Goal: Task Accomplishment & Management: Use online tool/utility

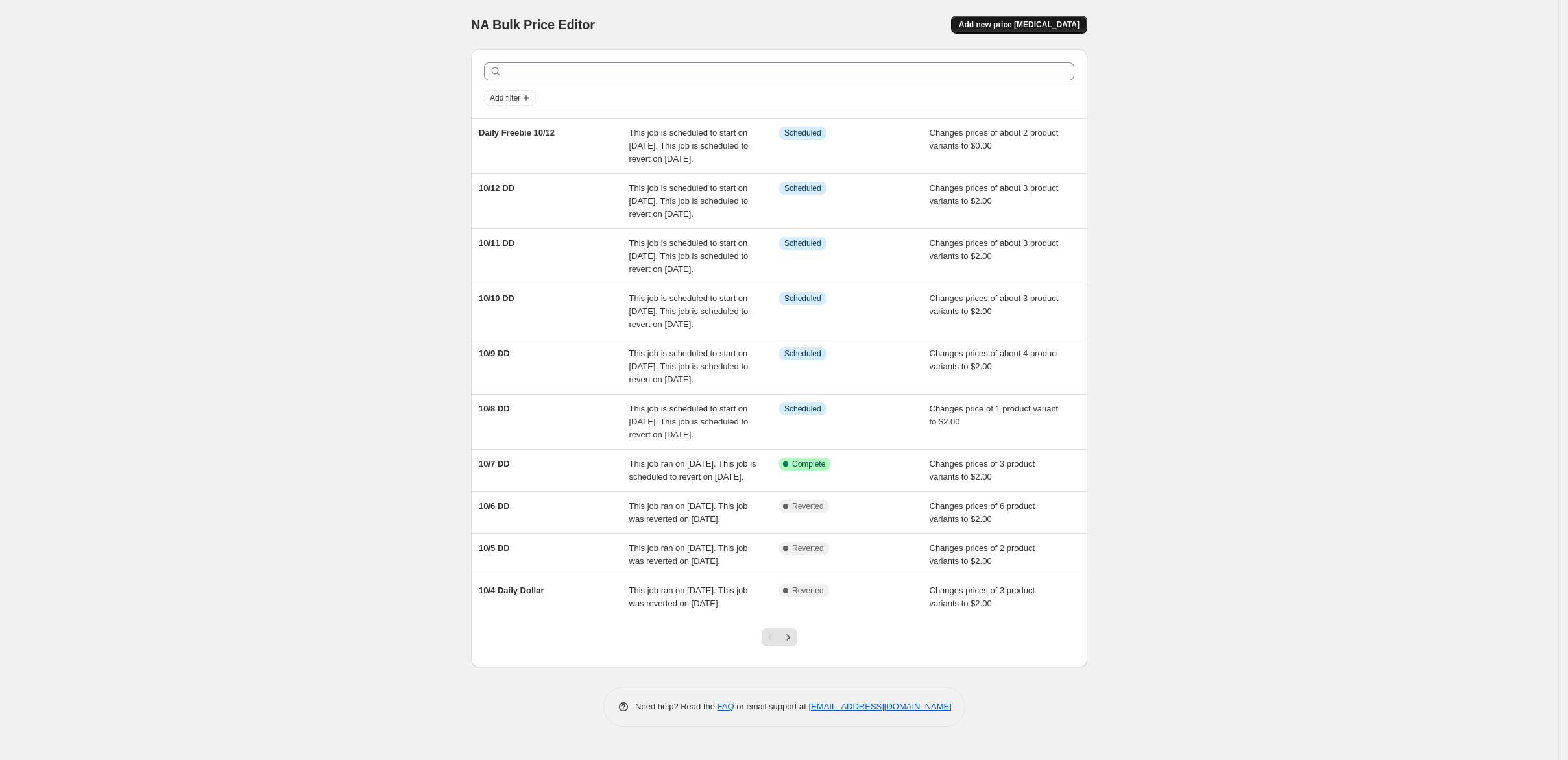
click at [1079, 30] on span "Add new price [MEDICAL_DATA]" at bounding box center [1019, 24] width 121 height 10
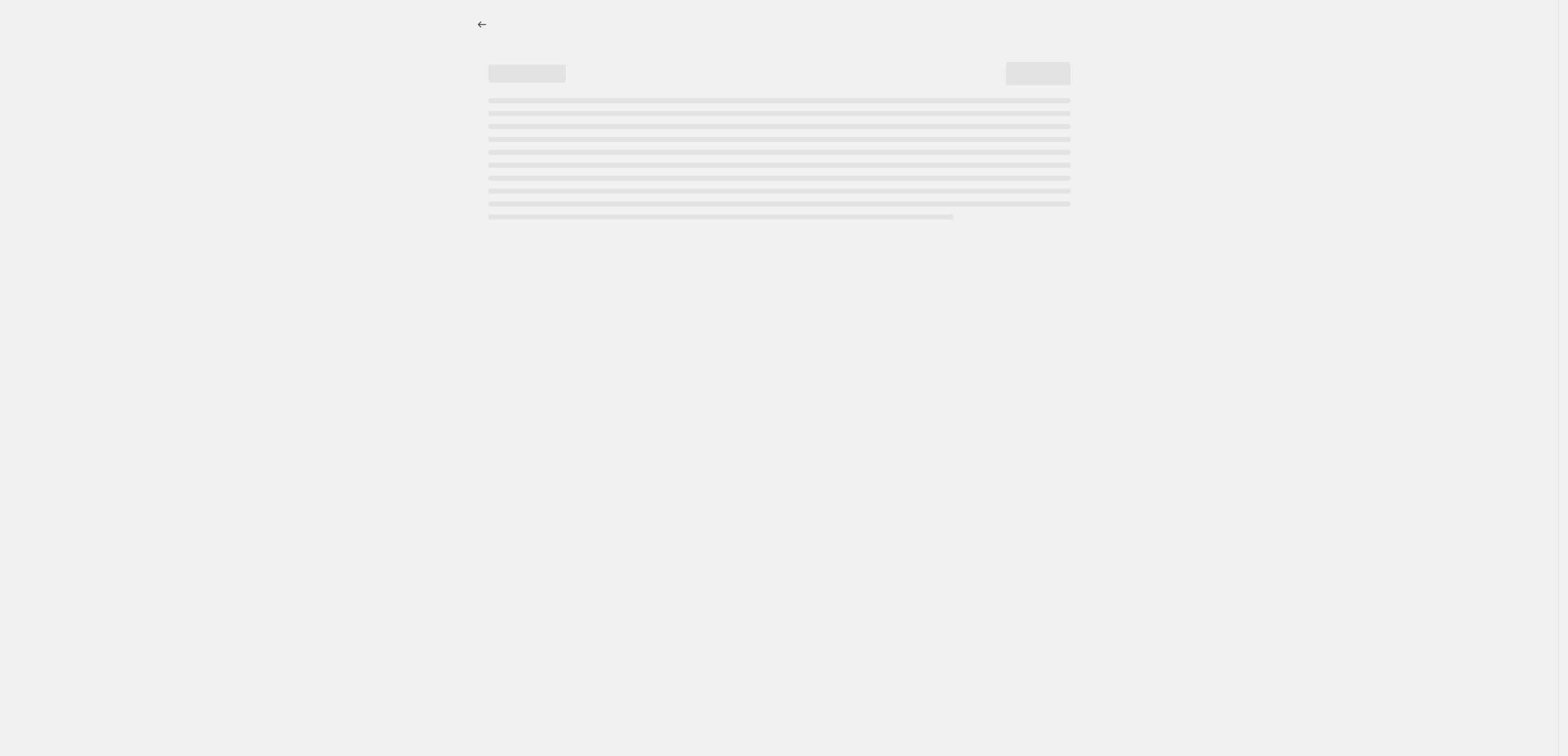
select select "percentage"
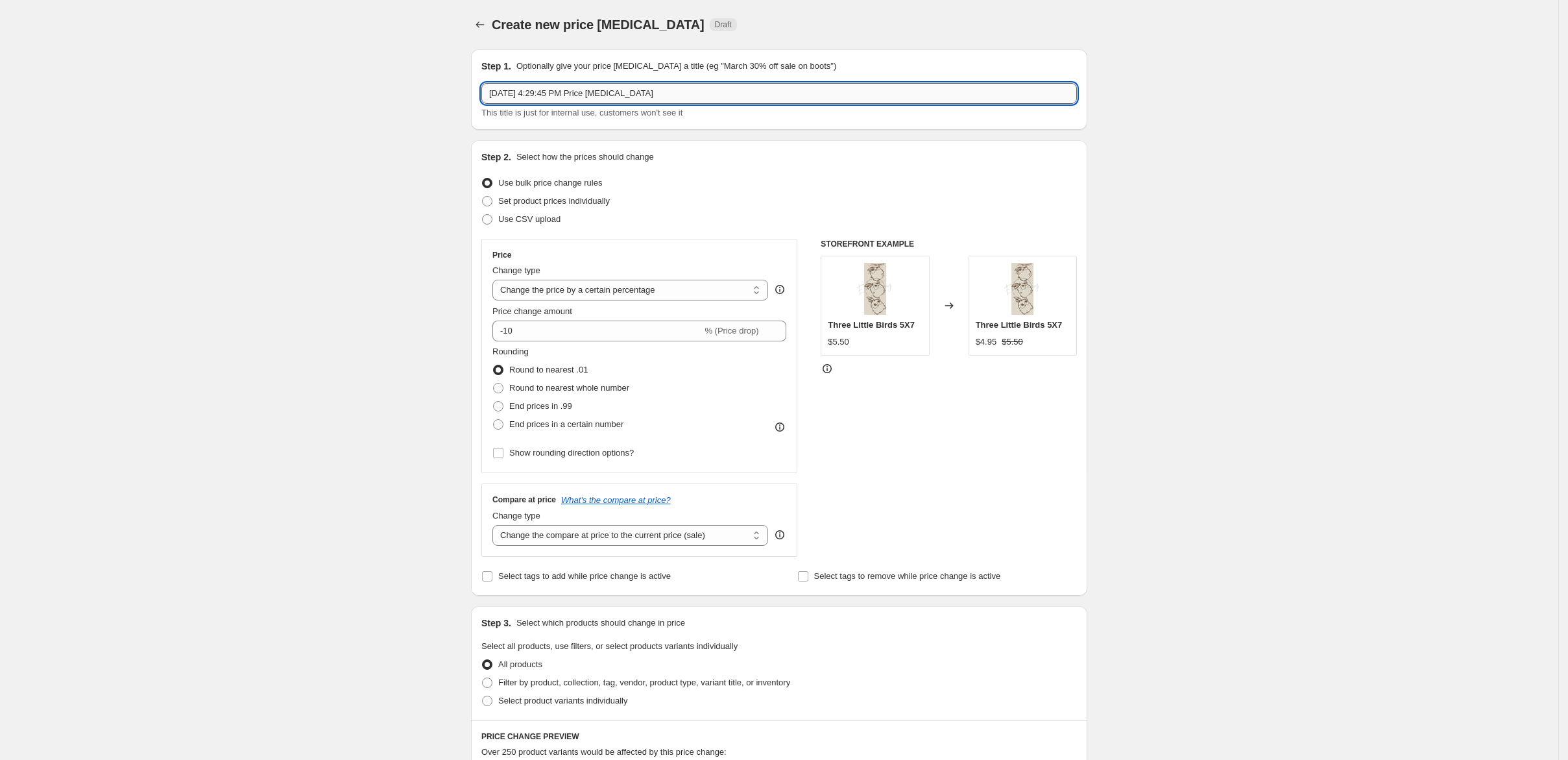
click at [643, 104] on input "Oct 7, 2025, 4:29:45 PM Price change job" at bounding box center [779, 93] width 595 height 21
type input "WW 10/8/25"
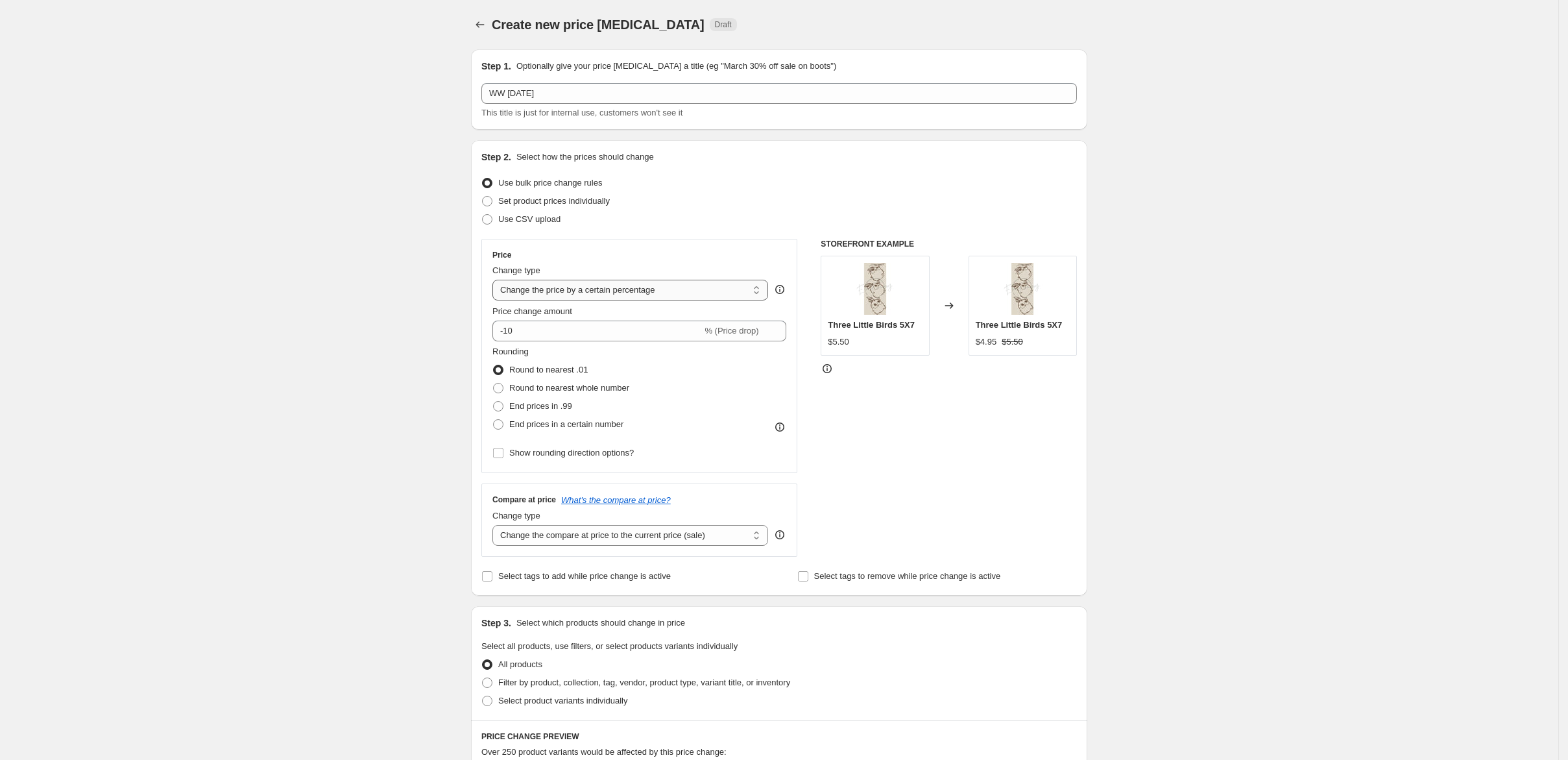
click at [596, 301] on select "Change the price to a certain amount Change the price by a certain amount Chang…" at bounding box center [630, 290] width 276 height 21
select select "to"
click at [492, 301] on select "Change the price to a certain amount Change the price by a certain amount Chang…" at bounding box center [630, 290] width 276 height 21
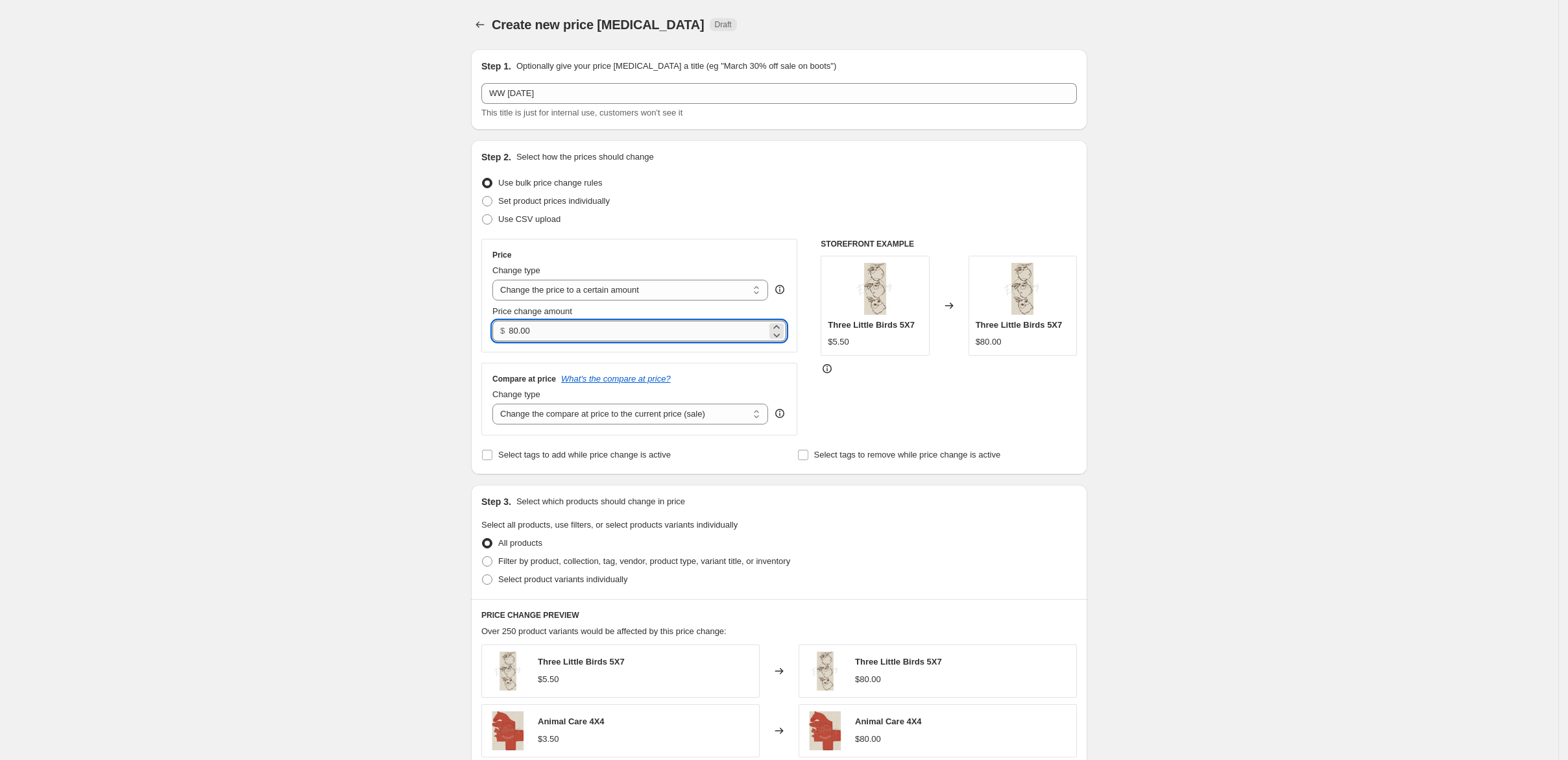
click at [509, 341] on input "80.00" at bounding box center [637, 331] width 257 height 21
drag, startPoint x: 481, startPoint y: 397, endPoint x: 438, endPoint y: 405, distance: 43.7
click at [492, 341] on div "$ 80.00" at bounding box center [639, 331] width 294 height 21
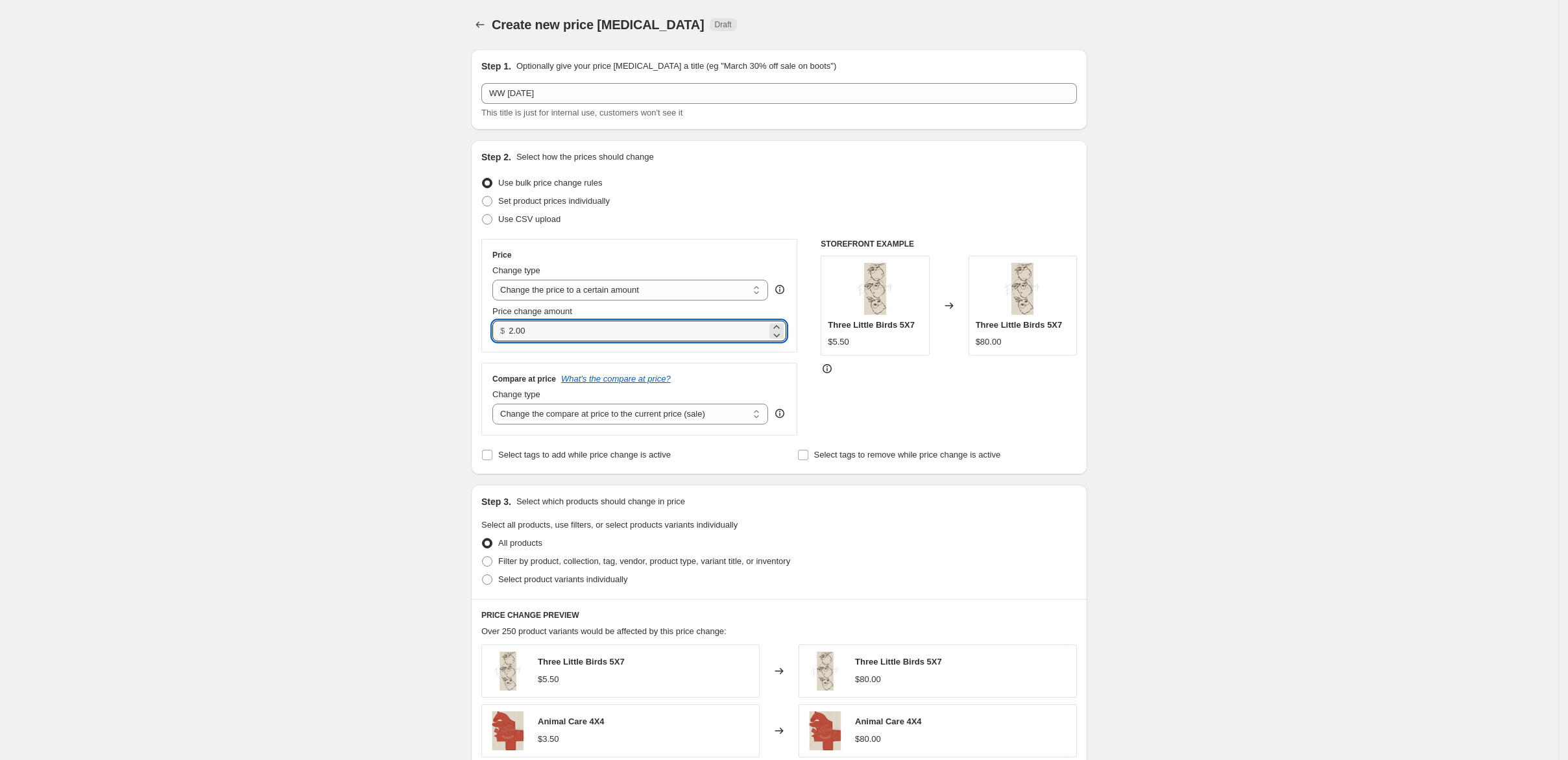
scroll to position [172, 0]
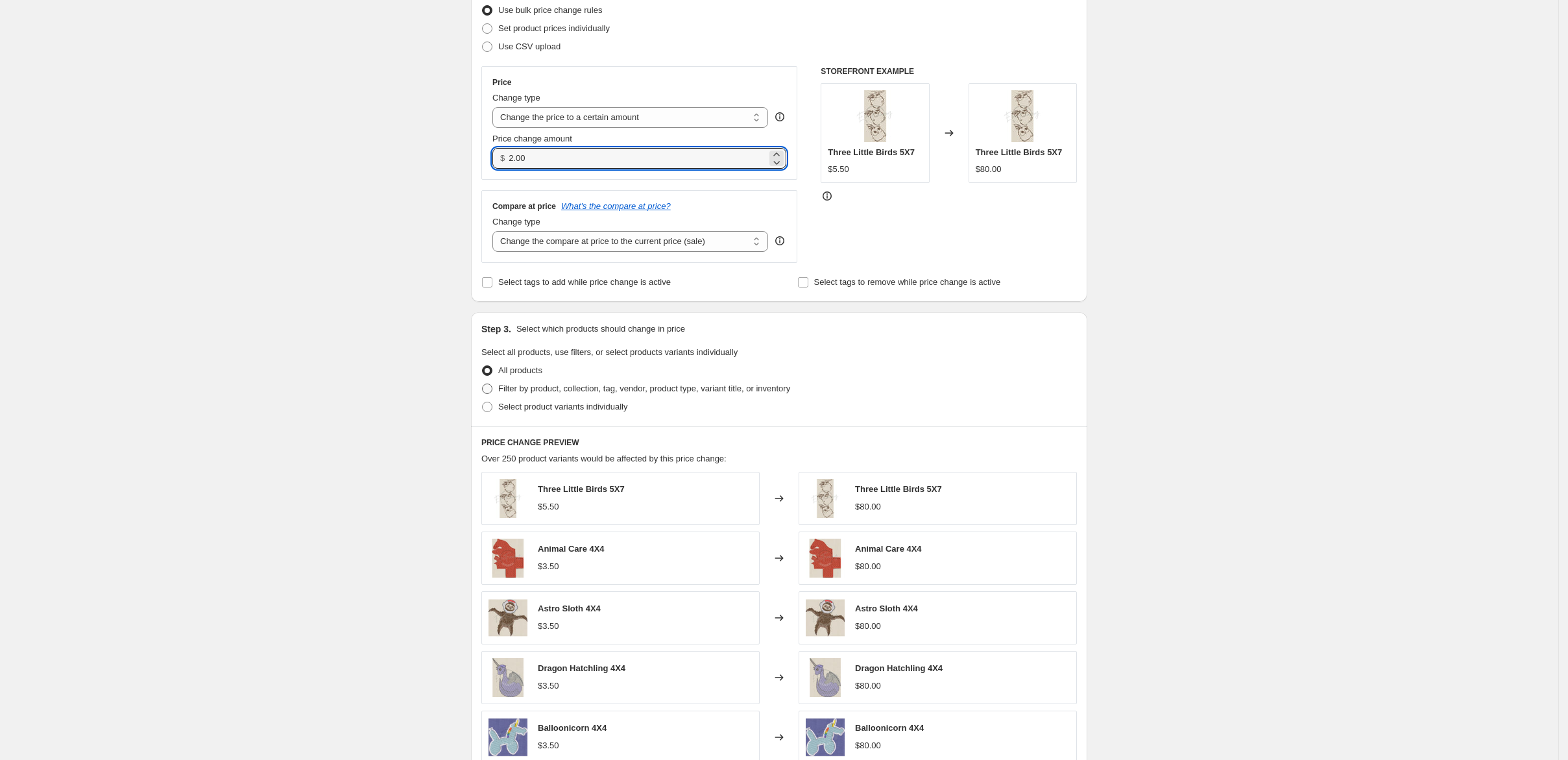
type input "2.00"
click at [482, 394] on span at bounding box center [487, 388] width 10 height 10
click at [482, 384] on input "Filter by product, collection, tag, vendor, product type, variant title, or inv…" at bounding box center [482, 383] width 1 height 1
radio input "true"
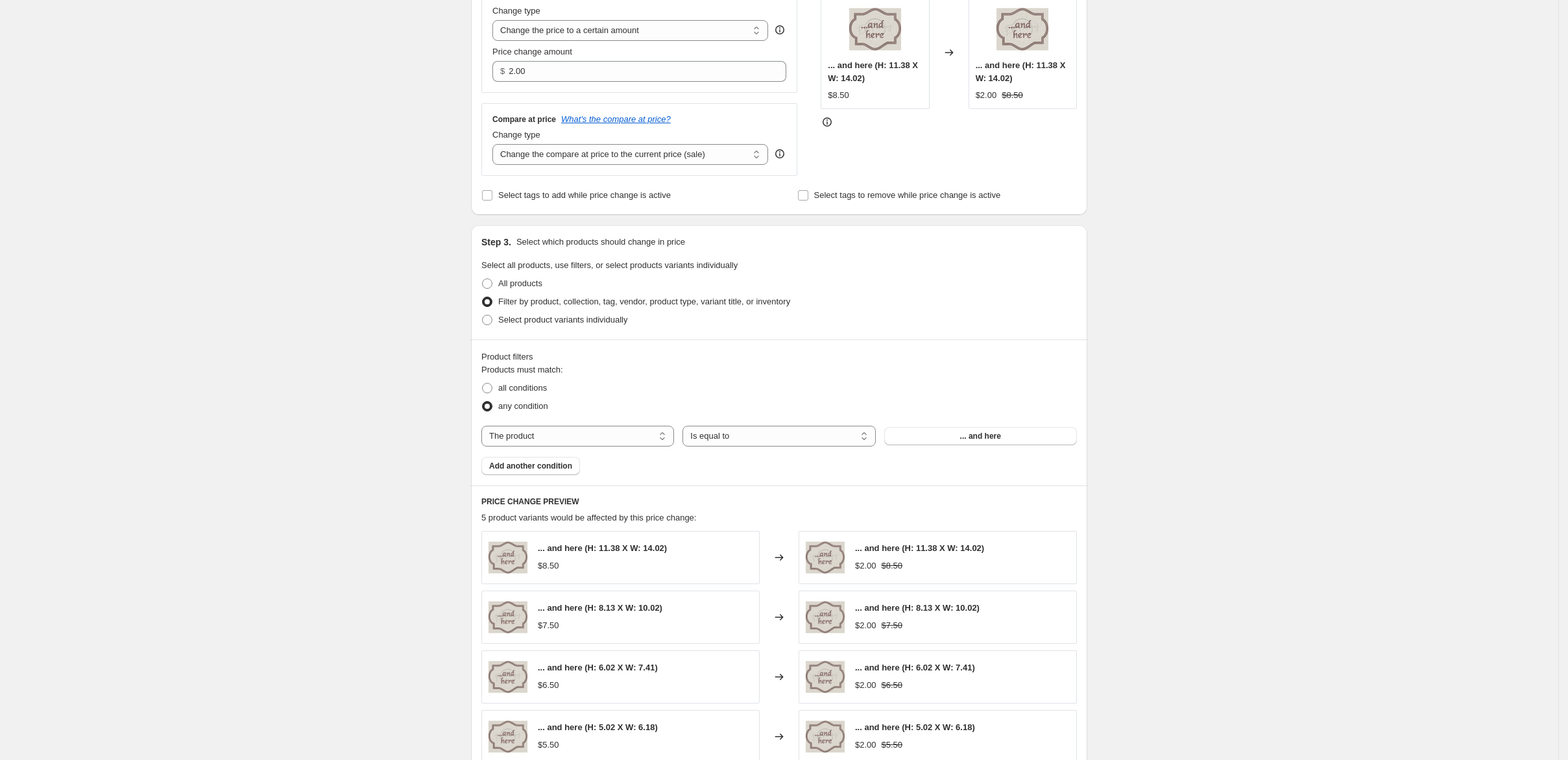
scroll to position [346, 0]
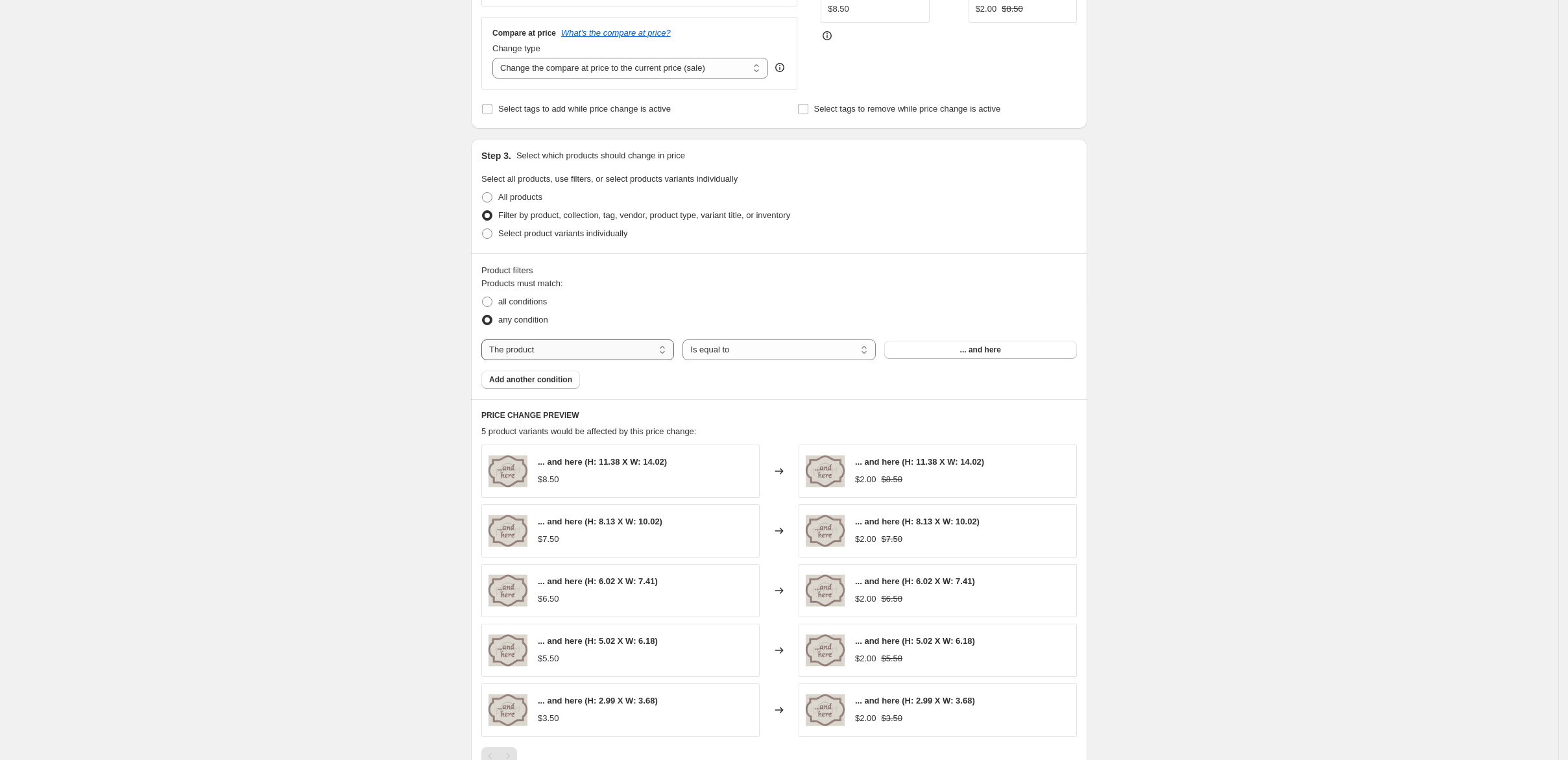
click at [617, 360] on select "The product The product's collection The product's tag The product's vendor The…" at bounding box center [577, 349] width 193 height 21
select select "collection"
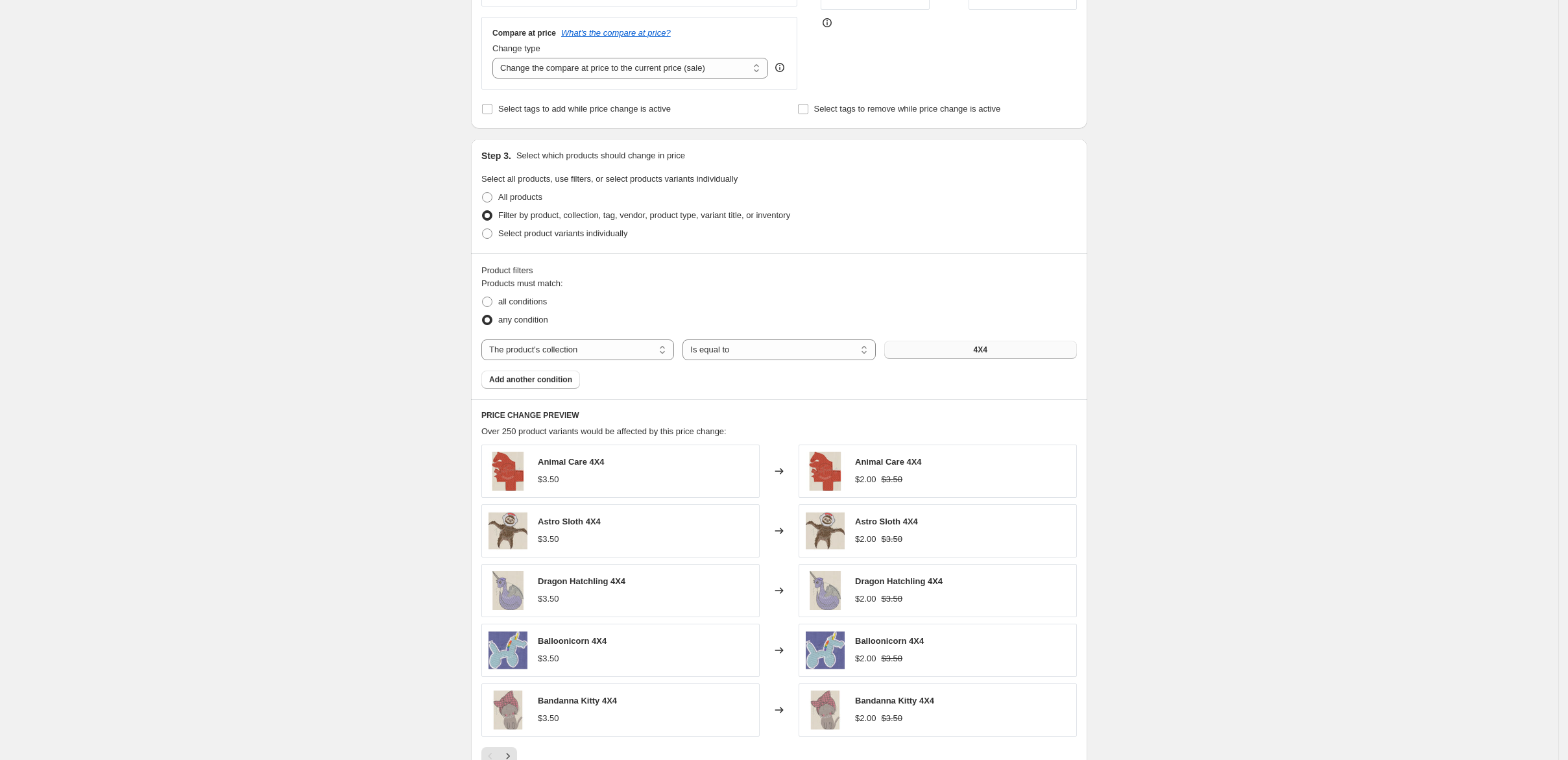
click at [973, 359] on button "4X4" at bounding box center [980, 349] width 193 height 18
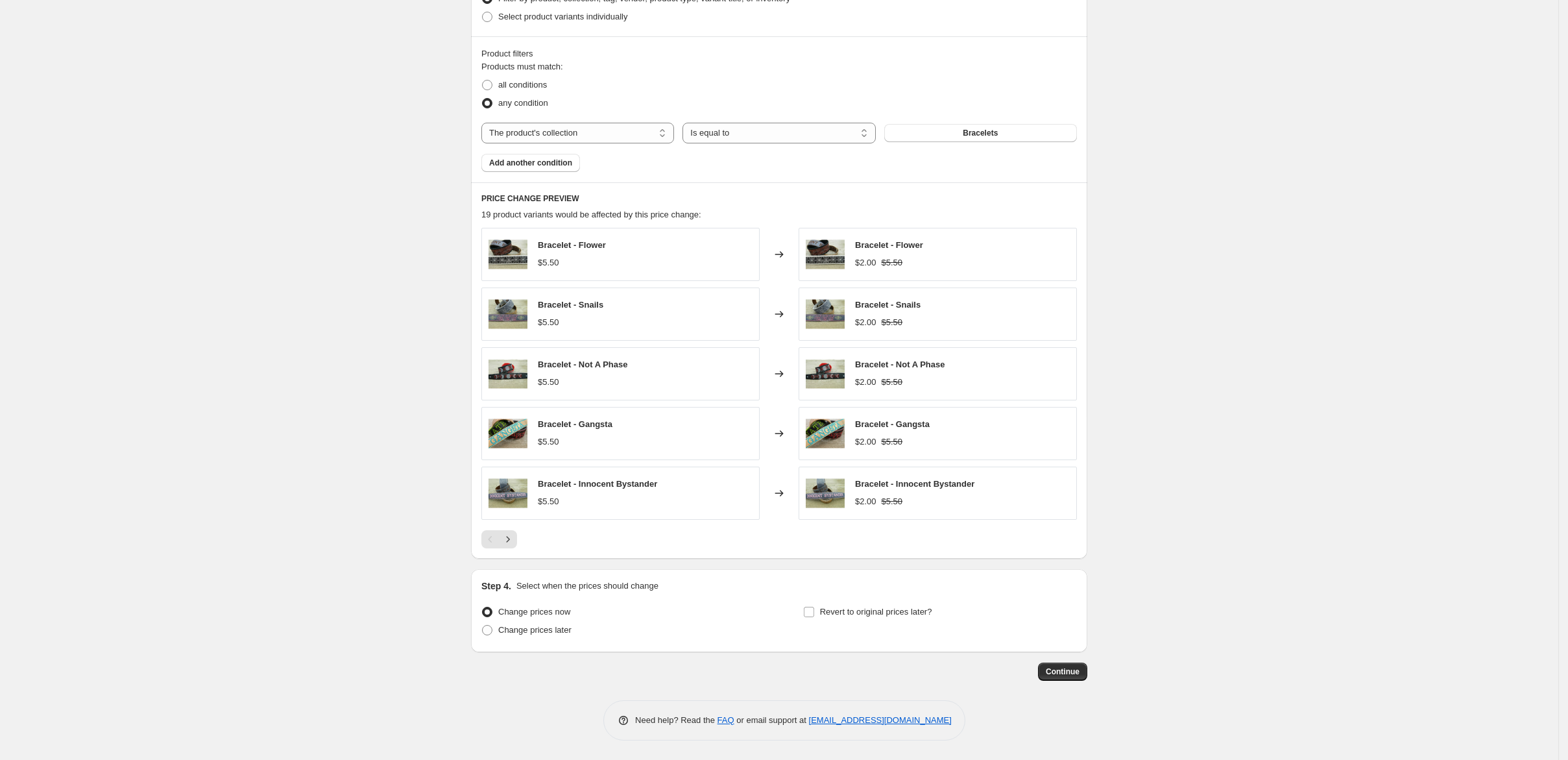
scroll to position [746, 0]
click at [482, 625] on span at bounding box center [487, 630] width 10 height 10
click at [482, 625] on input "Change prices later" at bounding box center [482, 625] width 1 height 1
radio input "true"
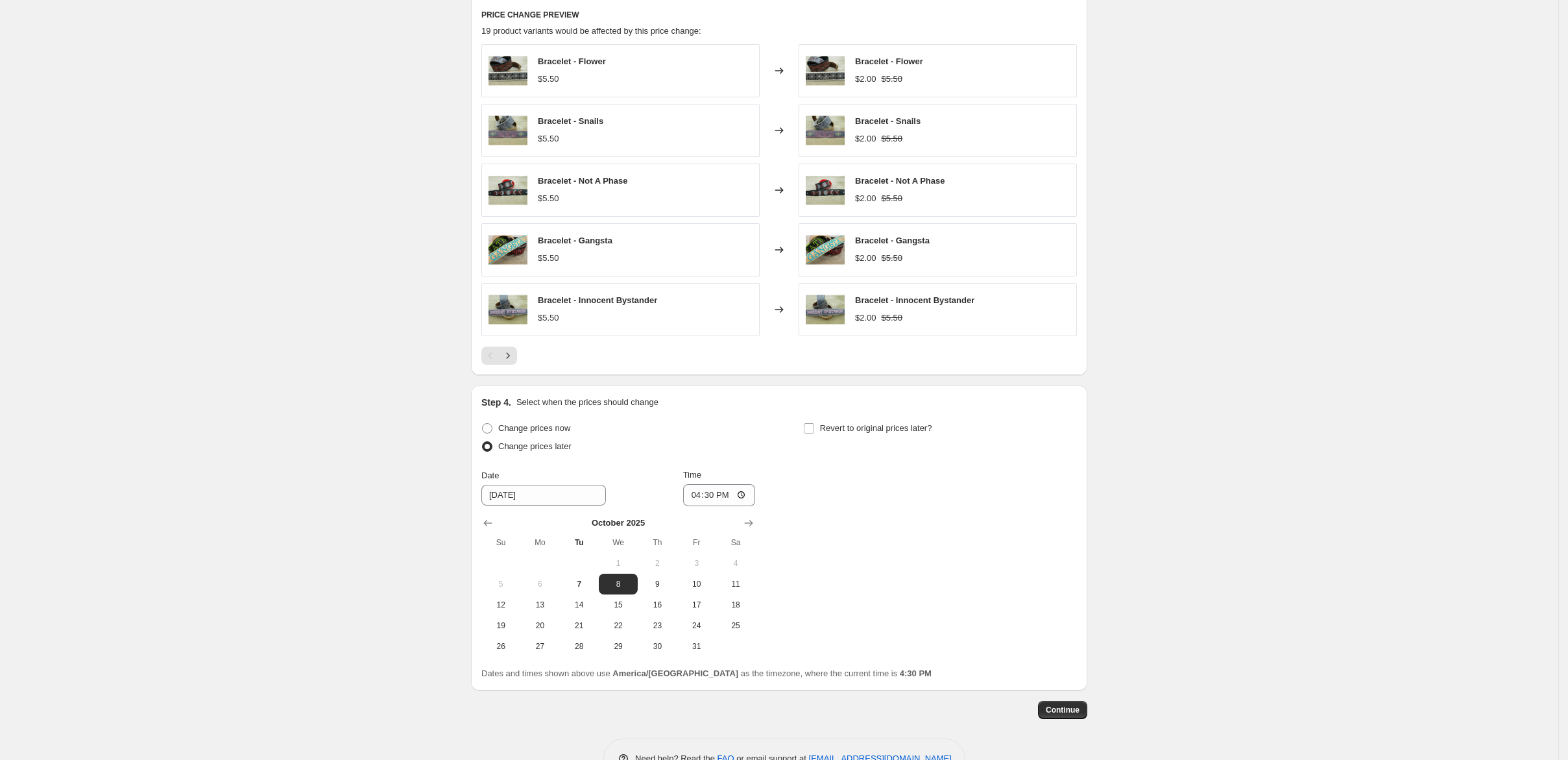
scroll to position [1006, 0]
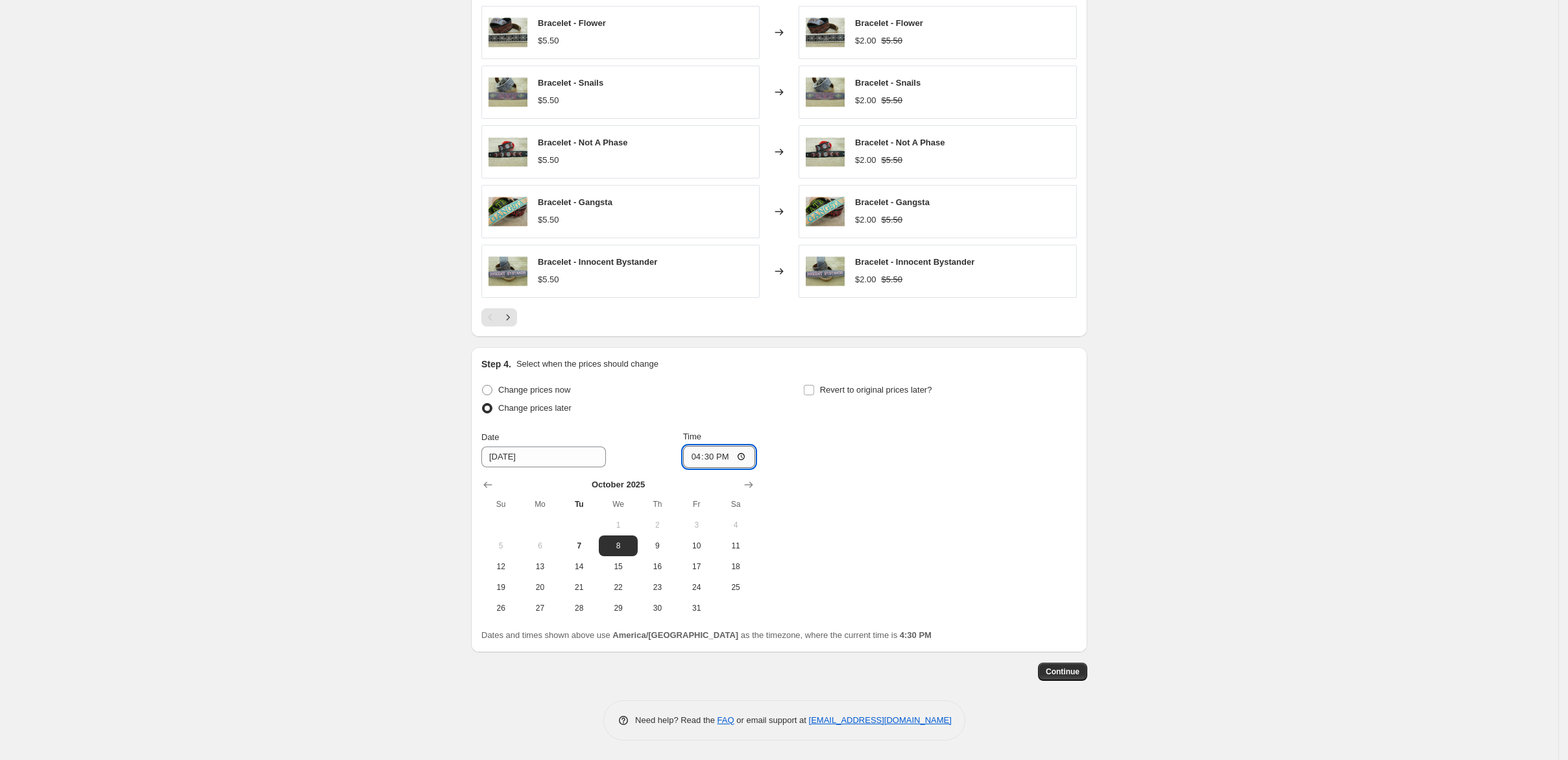
click at [683, 446] on input "16:30" at bounding box center [719, 457] width 73 height 22
click at [713, 446] on input "12:00" at bounding box center [719, 457] width 73 height 22
type input "00:00"
click at [814, 384] on input "Revert to original prices later?" at bounding box center [809, 389] width 10 height 10
checkbox input "true"
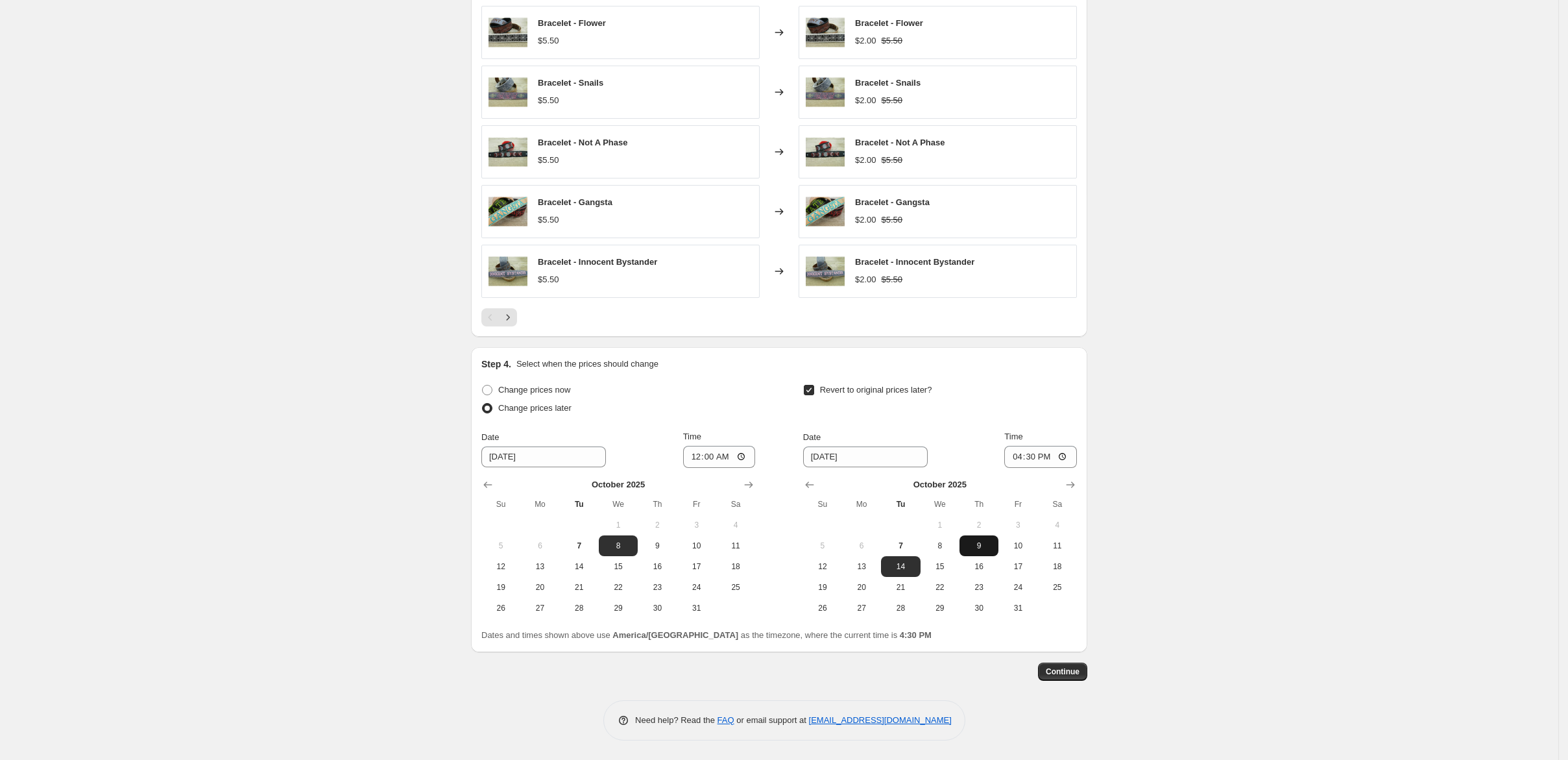
click at [993, 540] on span "9" at bounding box center [979, 545] width 29 height 10
type input "10/9/2025"
click at [1077, 446] on input "16:30" at bounding box center [1041, 457] width 73 height 22
click at [1077, 446] on input "12:00" at bounding box center [1041, 457] width 73 height 22
type input "00:00"
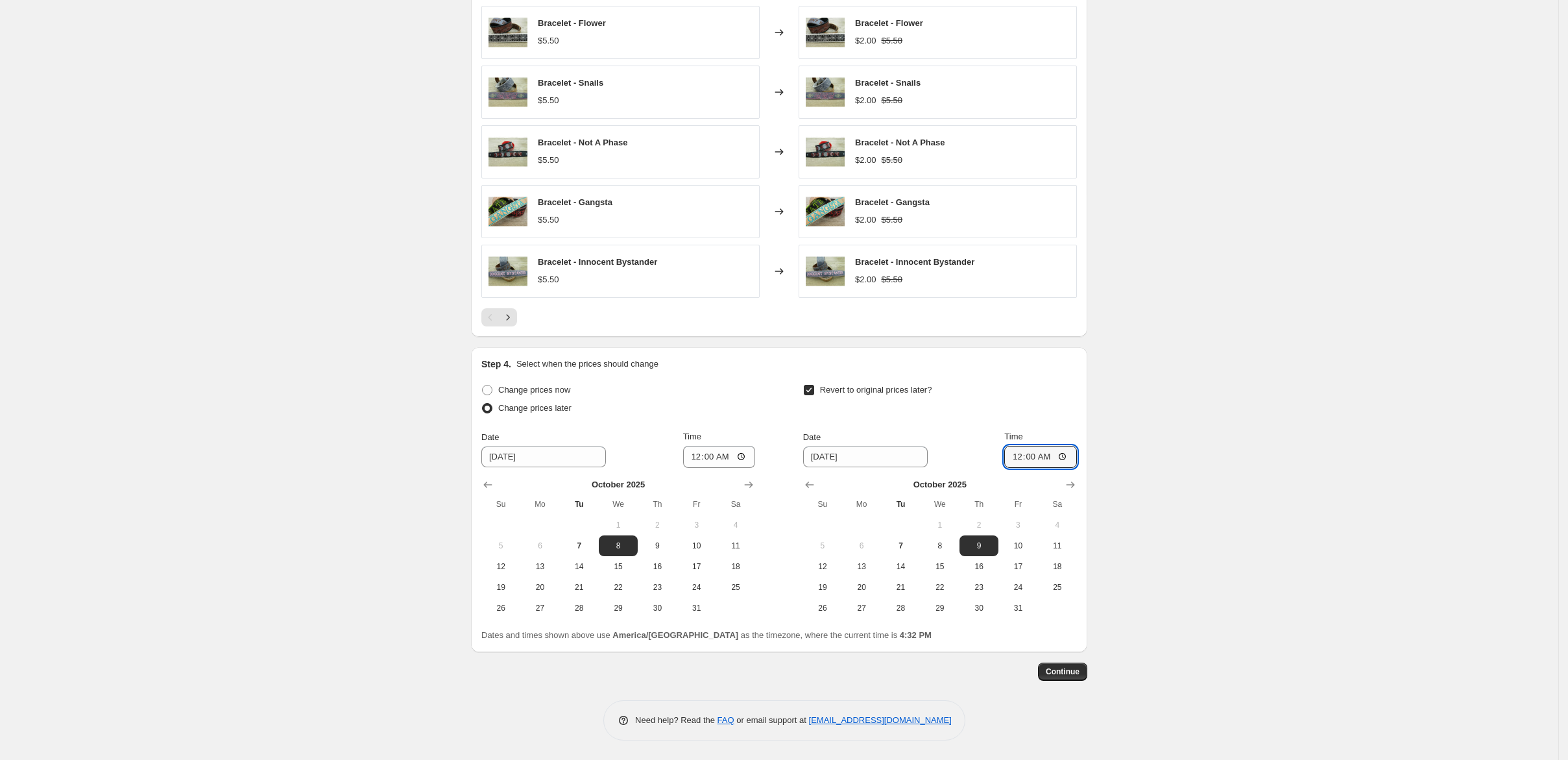
scroll to position [833, 0]
click at [501, 324] on icon "Next" at bounding box center [507, 317] width 13 height 13
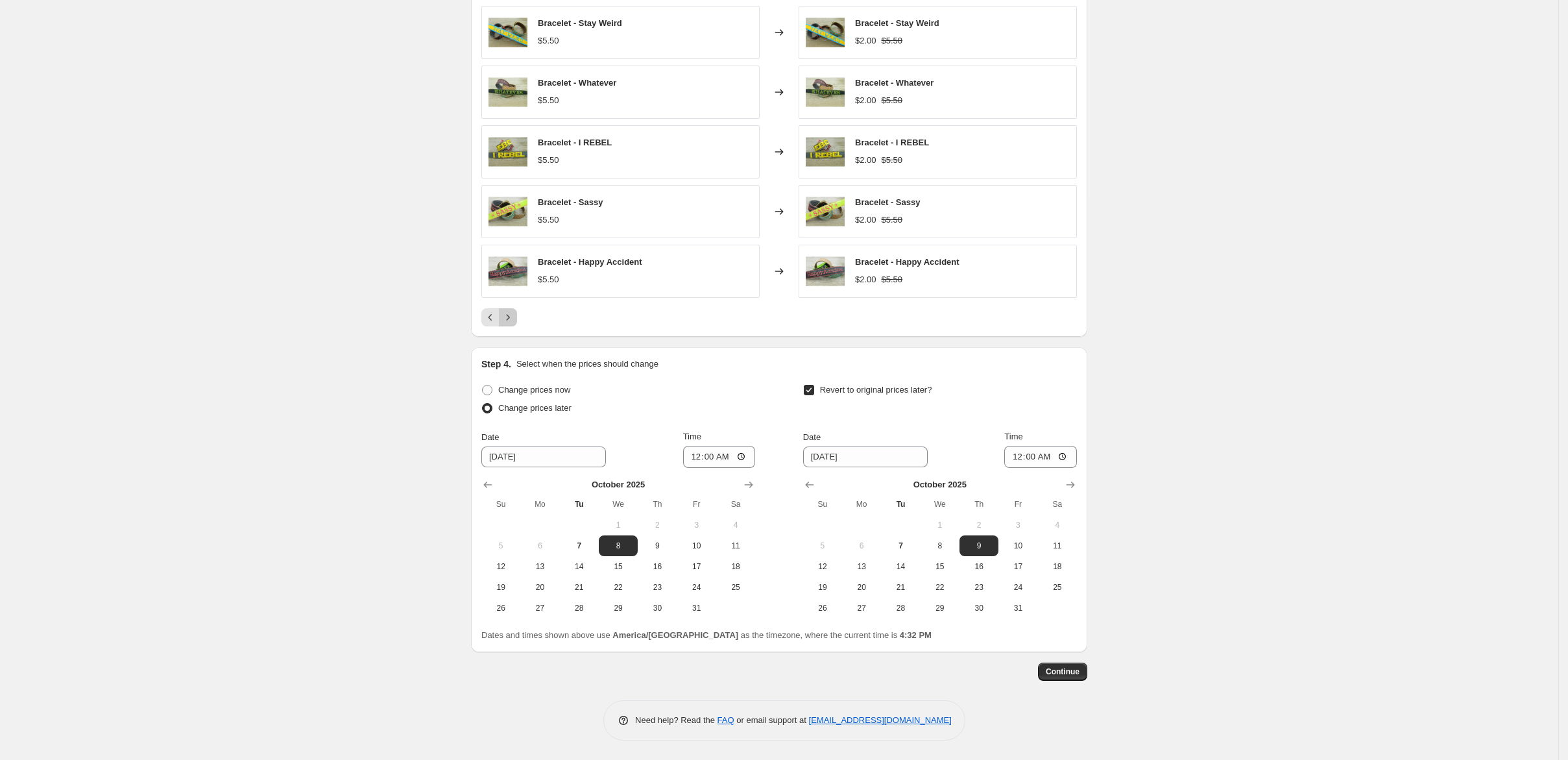
click at [501, 324] on icon "Next" at bounding box center [507, 317] width 13 height 13
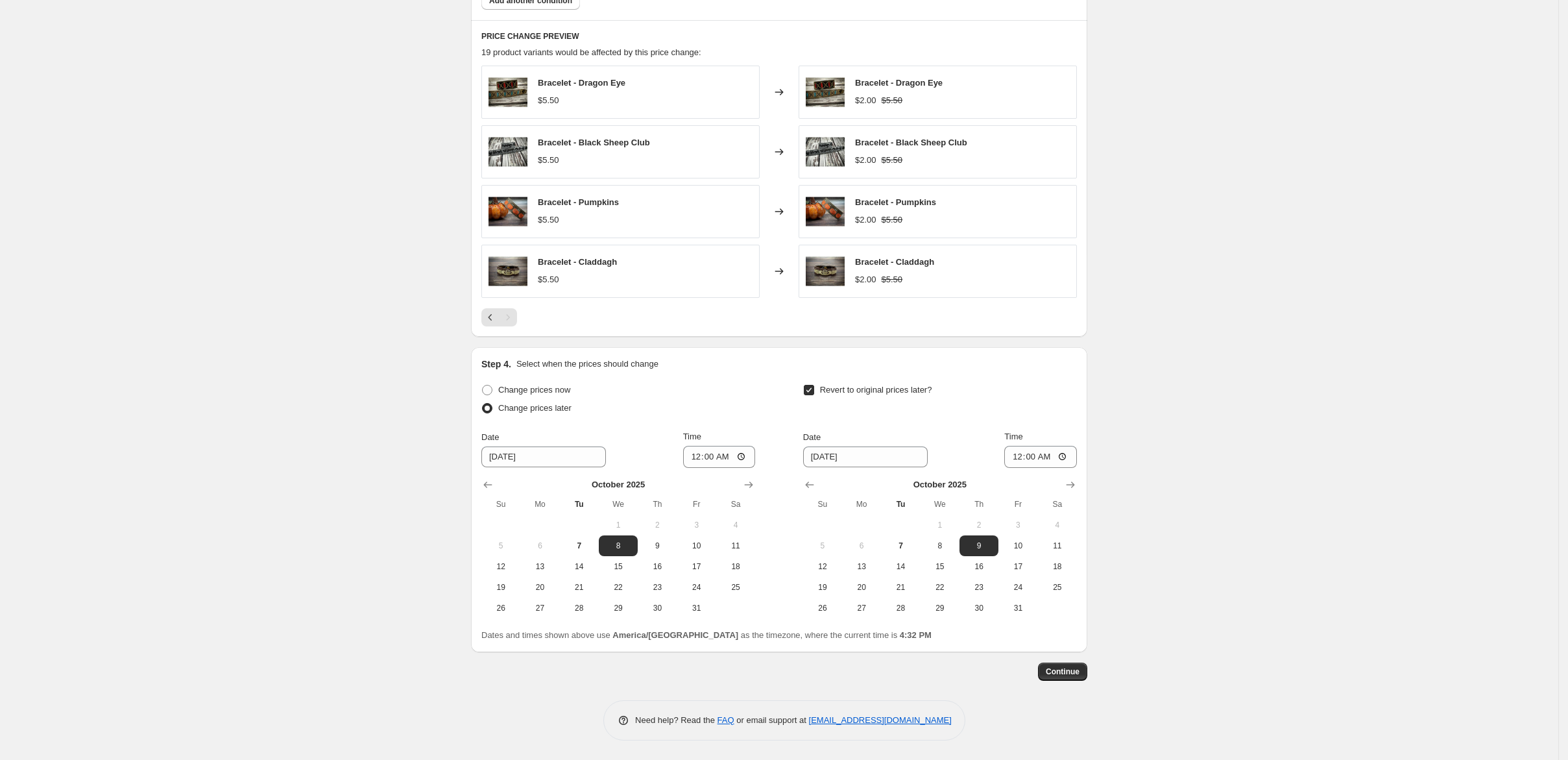
scroll to position [956, 0]
click at [1079, 667] on span "Continue" at bounding box center [1062, 671] width 34 height 10
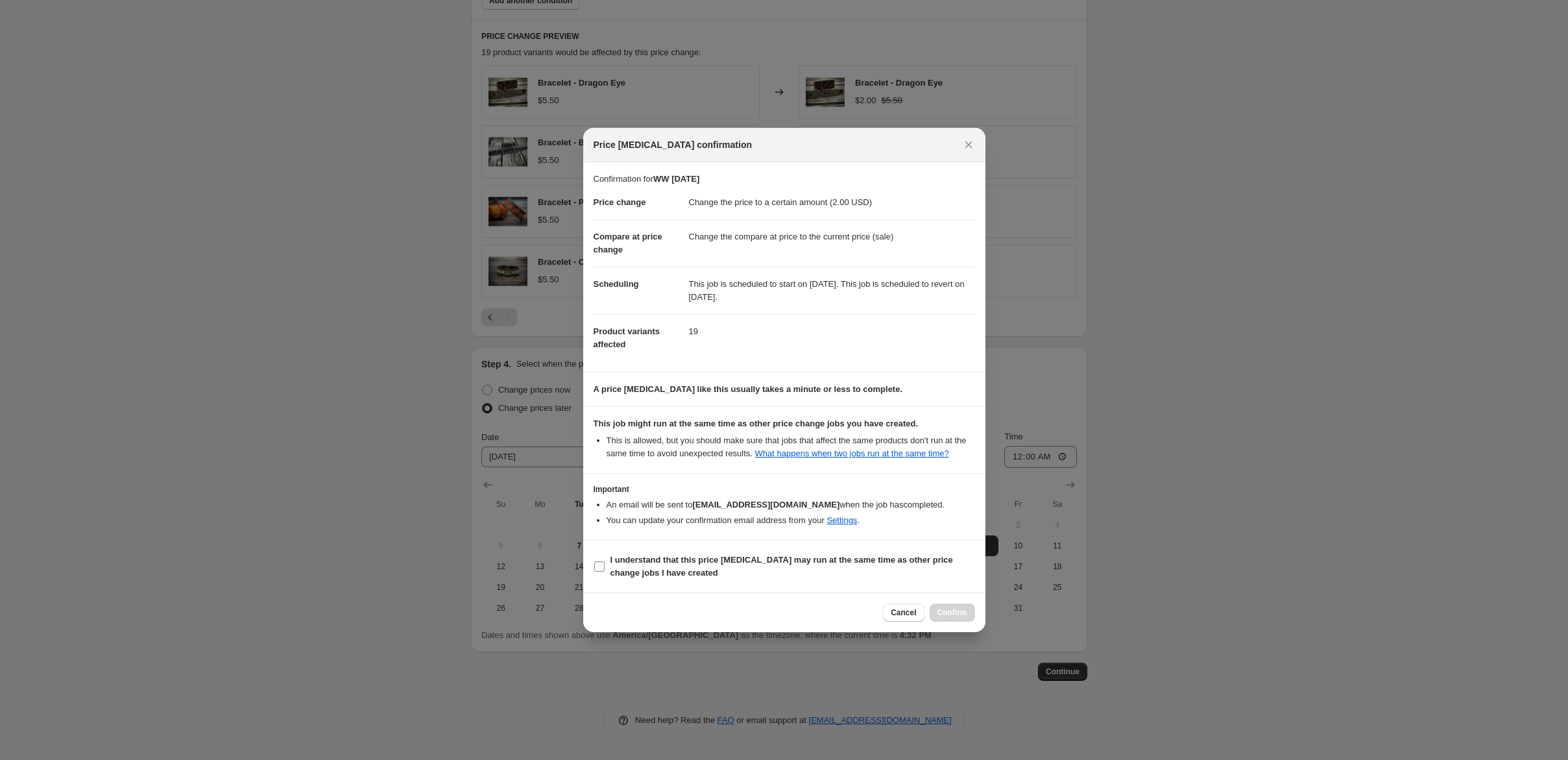
drag, startPoint x: 553, startPoint y: 610, endPoint x: 569, endPoint y: 610, distance: 16.0
click at [595, 572] on input "I understand that this price change job may run at the same time as other price…" at bounding box center [599, 566] width 10 height 10
checkbox input "true"
click at [967, 618] on span "Confirm" at bounding box center [952, 612] width 30 height 10
